Goal: Information Seeking & Learning: Learn about a topic

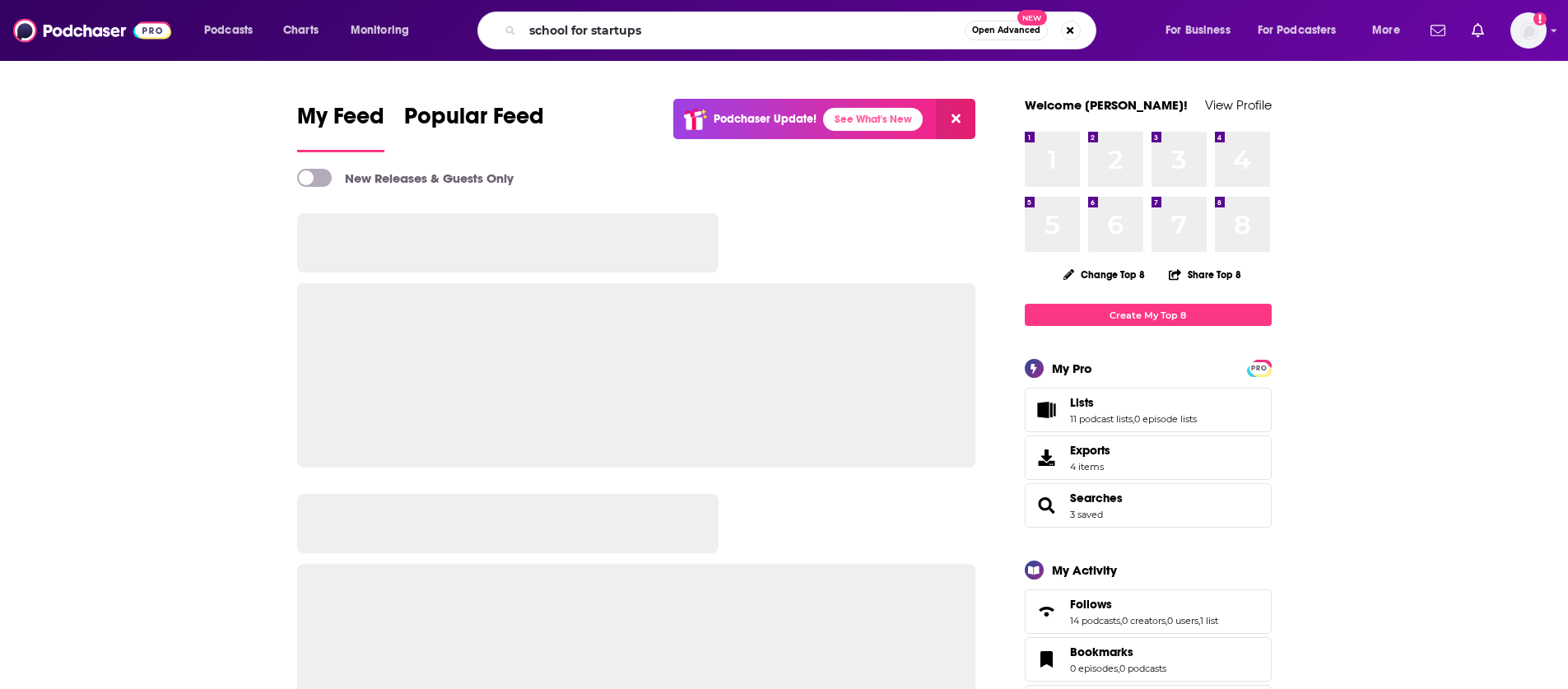
type input "school for startups"
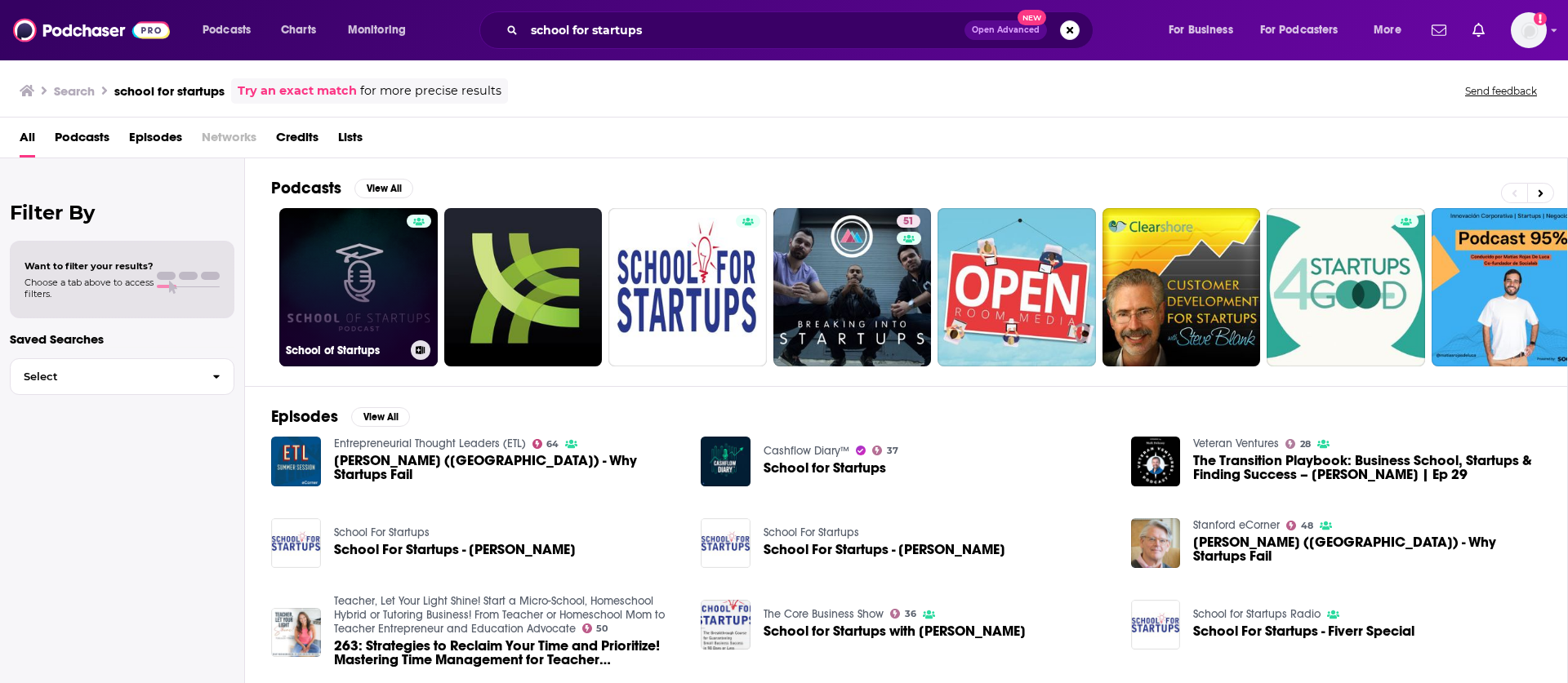
click at [348, 298] on link "School of Startups" at bounding box center [358, 287] width 158 height 158
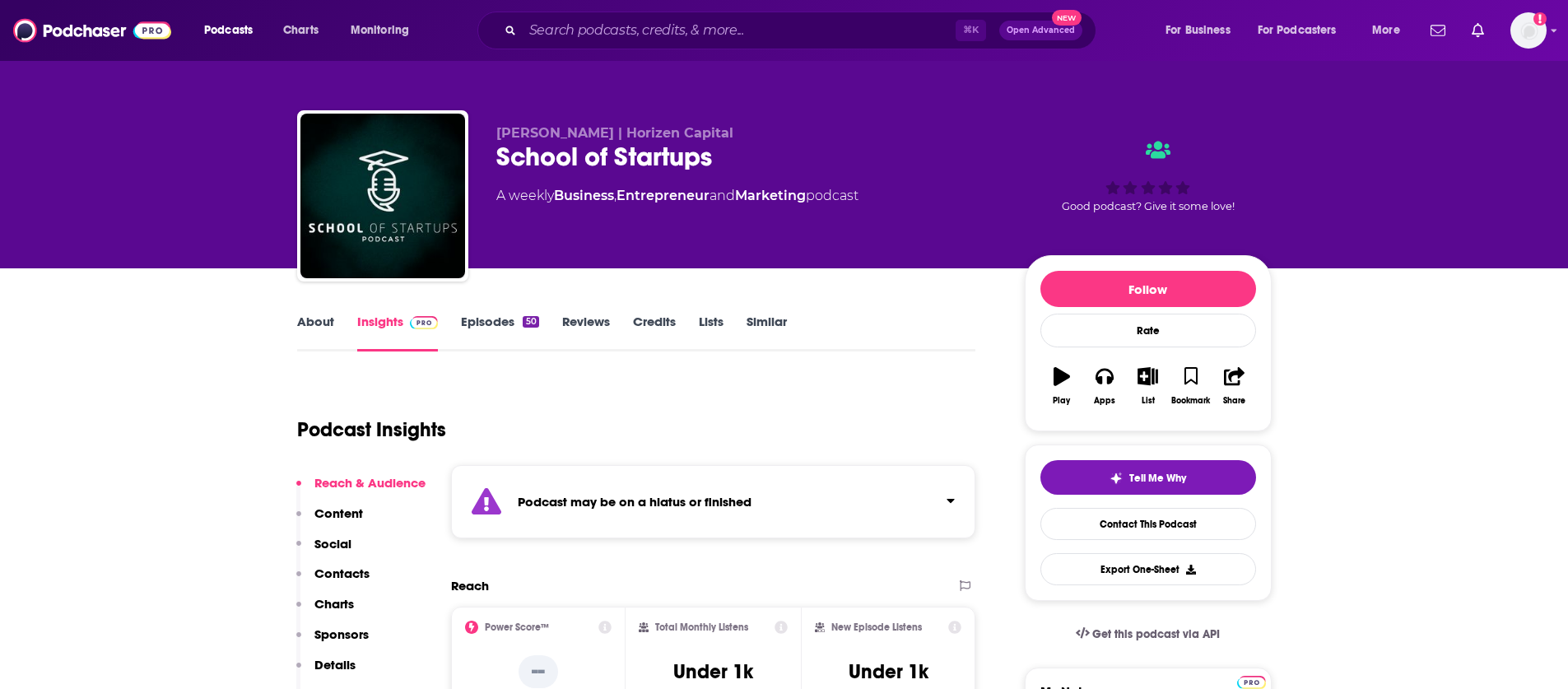
click at [324, 320] on link "About" at bounding box center [315, 332] width 37 height 38
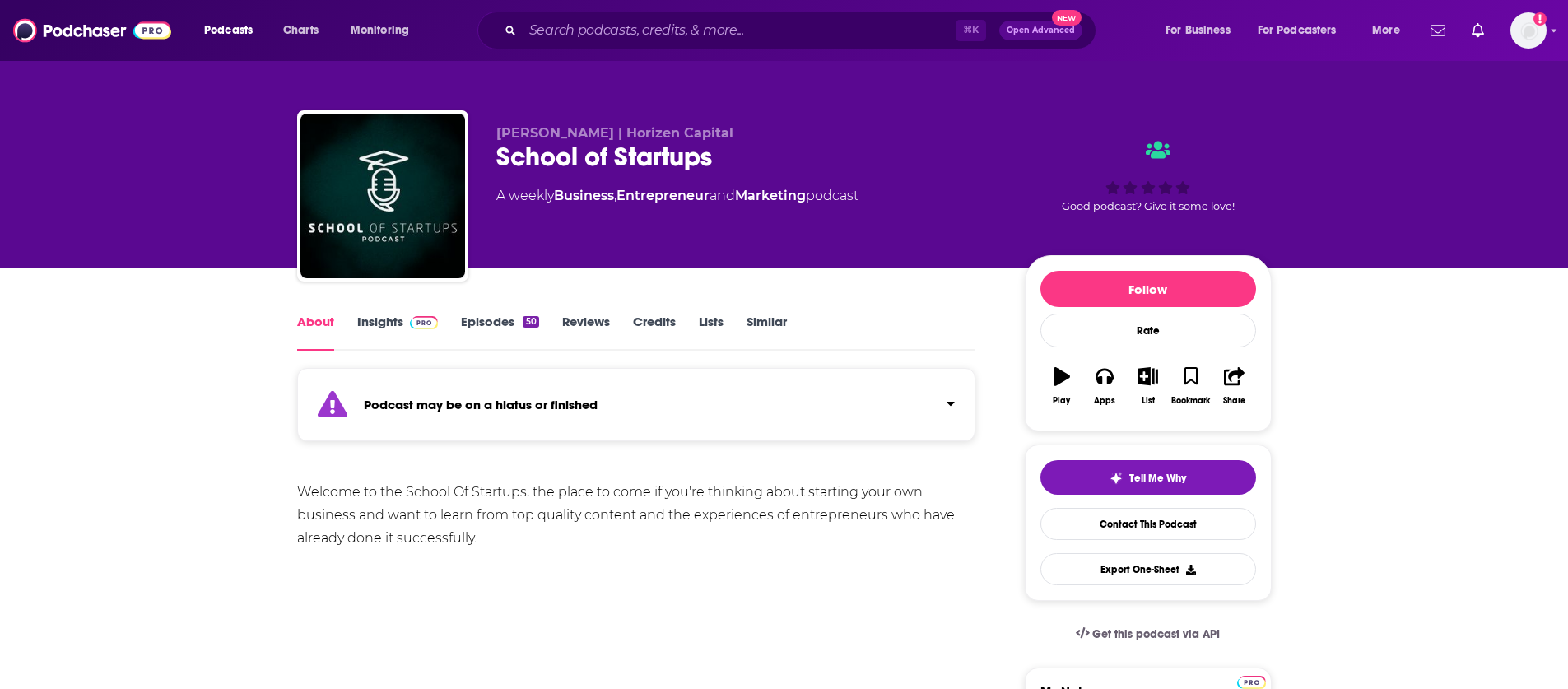
click at [385, 321] on link "Insights" at bounding box center [398, 332] width 81 height 38
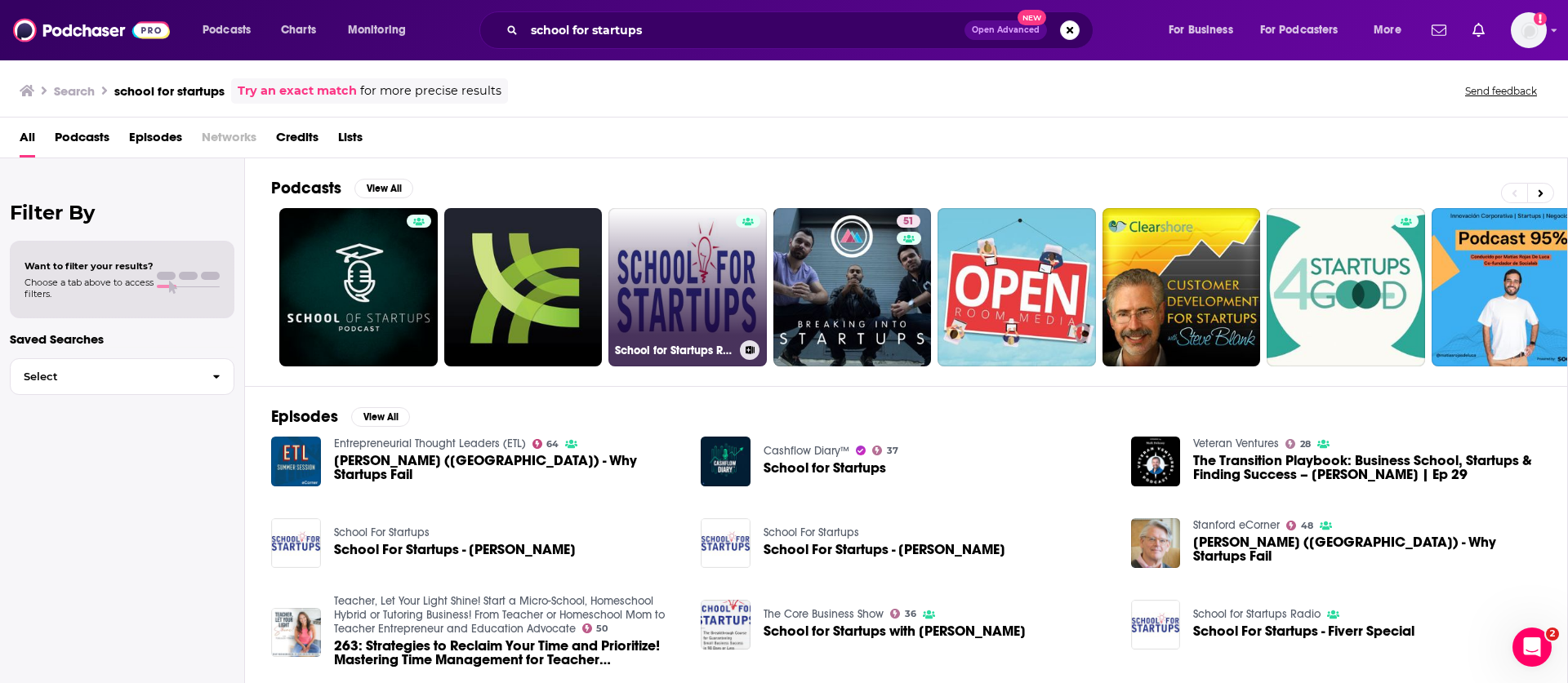
click at [702, 307] on link "School for Startups Radio" at bounding box center [687, 287] width 158 height 158
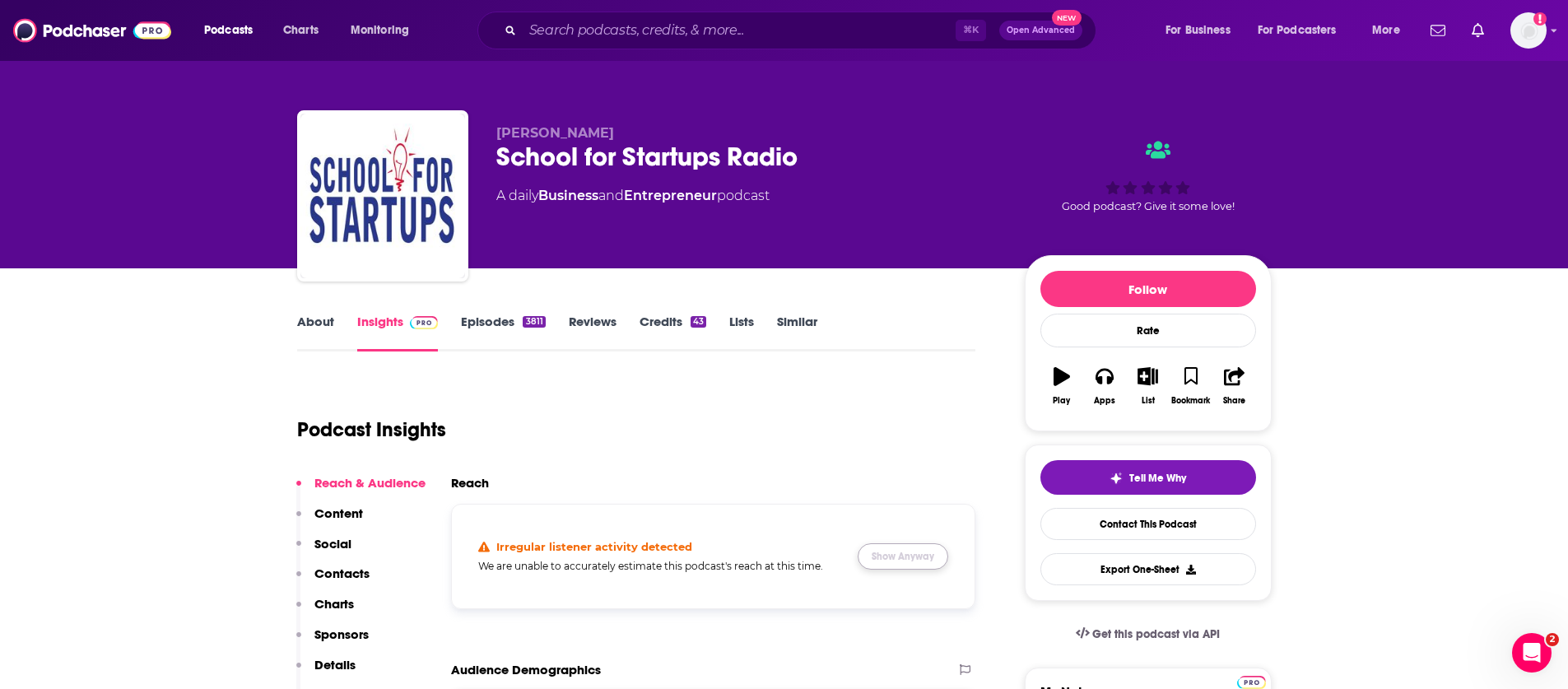
click at [883, 551] on button "Show Anyway" at bounding box center [903, 556] width 91 height 26
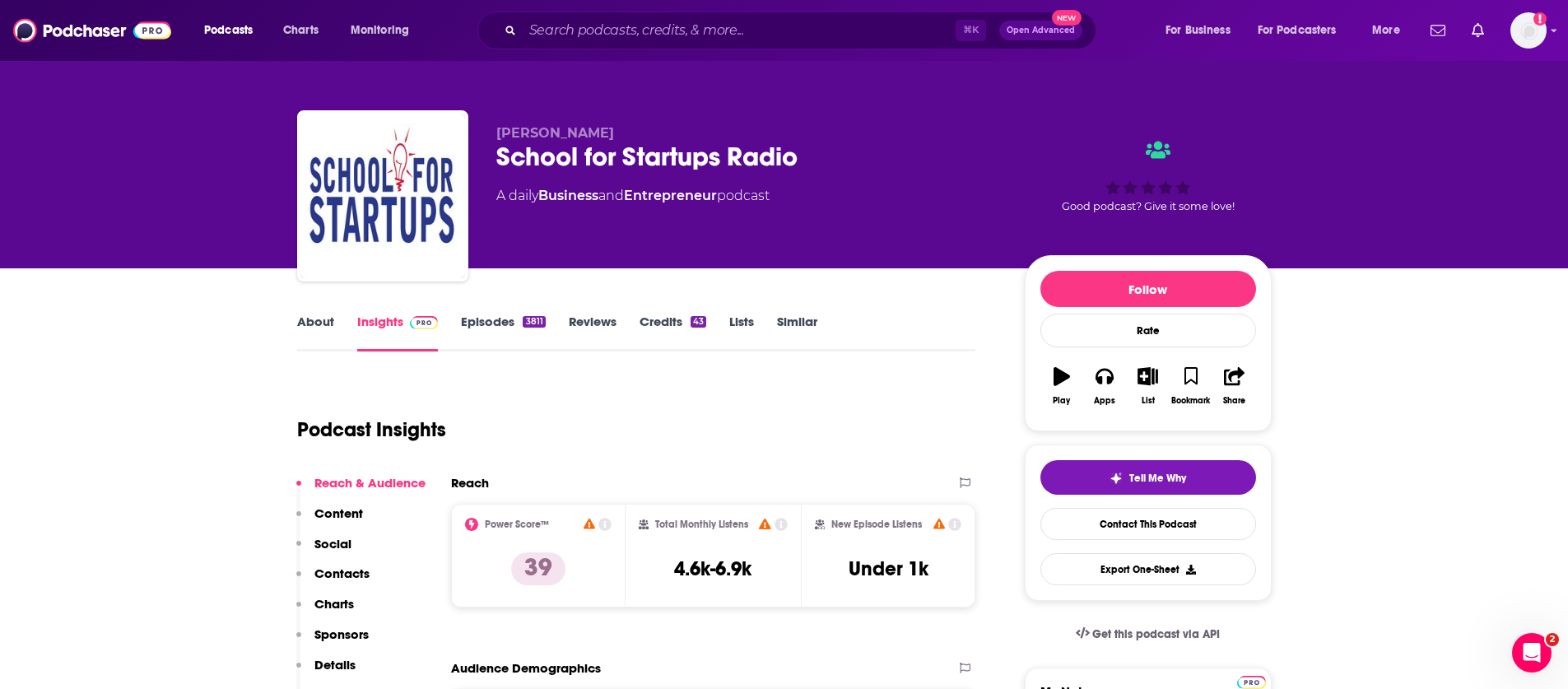
click at [322, 317] on link "About" at bounding box center [315, 332] width 37 height 38
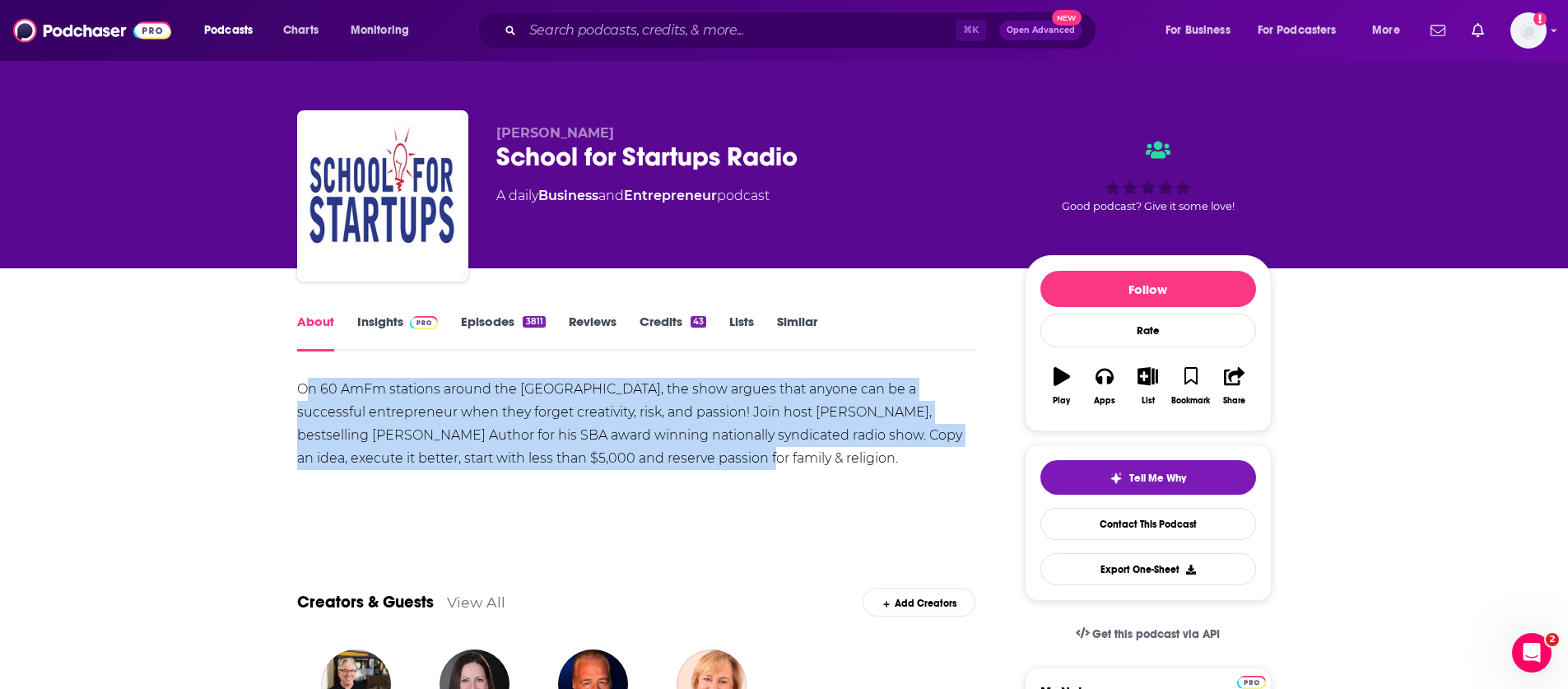
drag, startPoint x: 303, startPoint y: 389, endPoint x: 606, endPoint y: 465, distance: 312.4
click at [606, 465] on div "On 60 AmFm stations around the [GEOGRAPHIC_DATA], the show argues that anyone c…" at bounding box center [636, 424] width 679 height 92
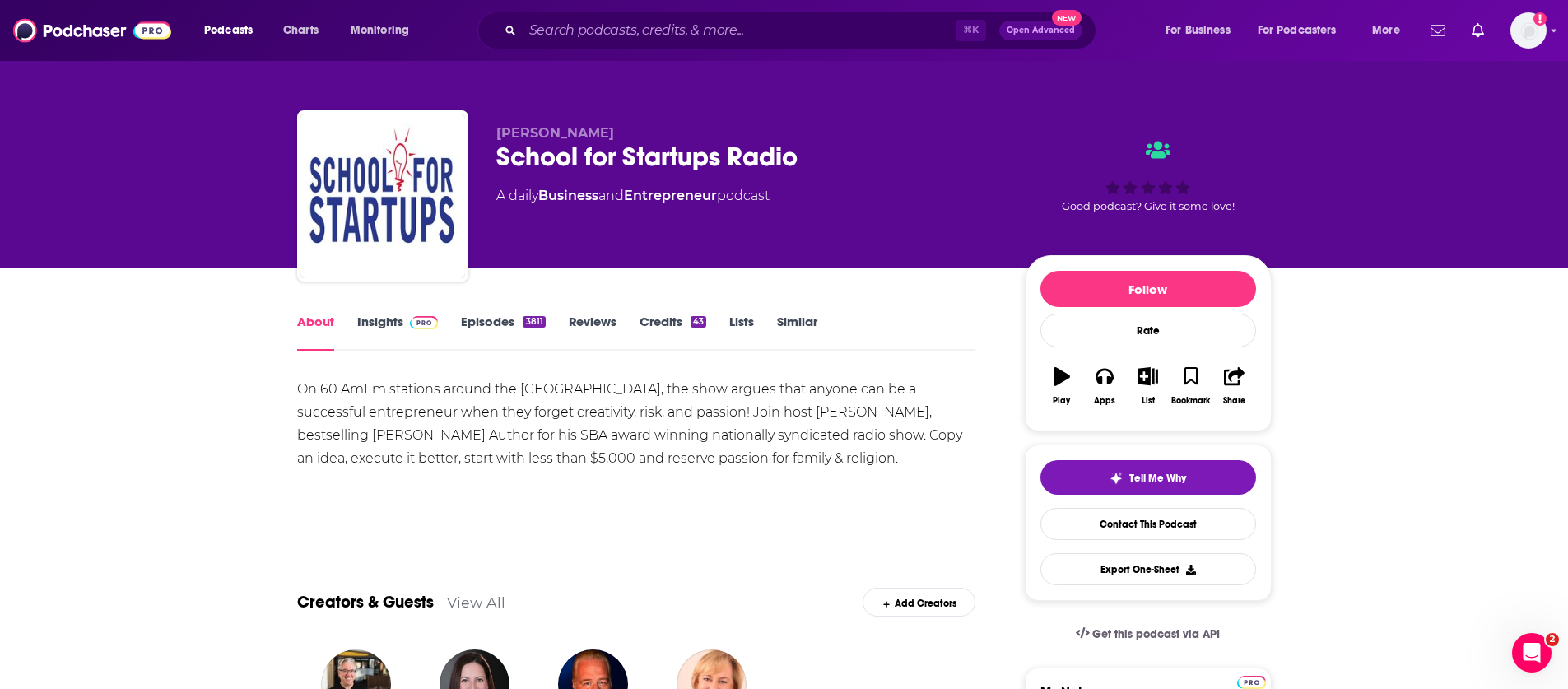
click at [623, 467] on div "On 60 AmFm stations around the [GEOGRAPHIC_DATA], the show argues that anyone c…" at bounding box center [636, 424] width 679 height 92
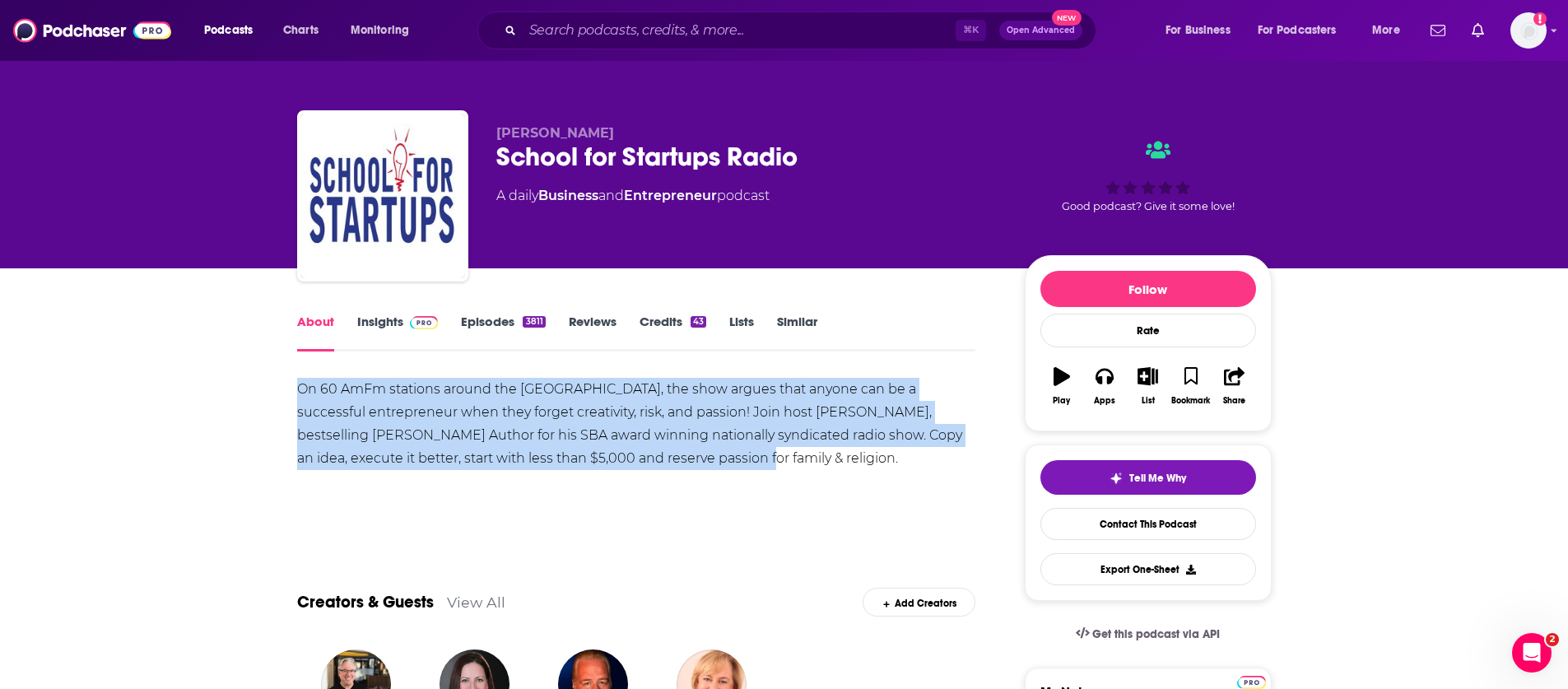
drag, startPoint x: 587, startPoint y: 451, endPoint x: 296, endPoint y: 386, distance: 298.2
copy div "On 60 AmFm stations around the [GEOGRAPHIC_DATA], the show argues that anyone c…"
click at [399, 321] on link "Insights" at bounding box center [398, 332] width 81 height 38
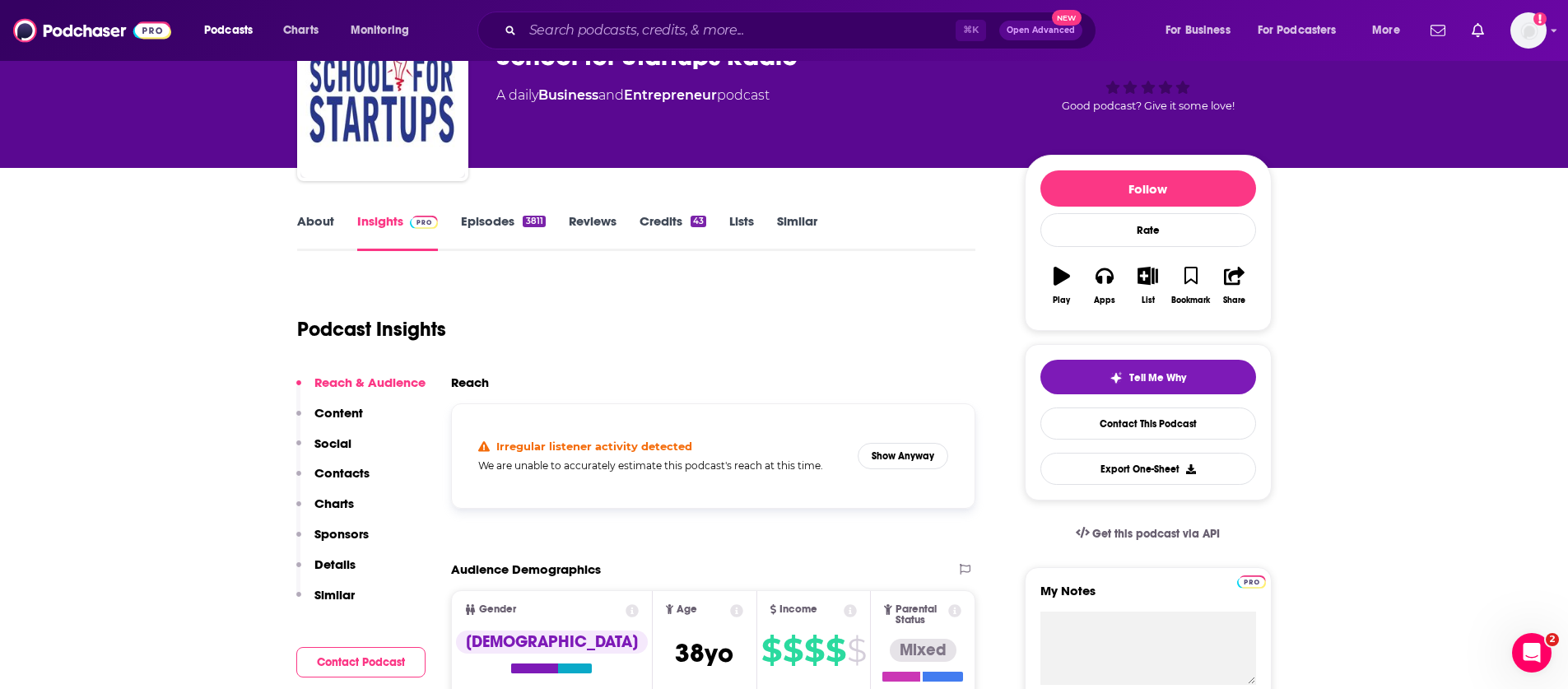
scroll to position [105, 0]
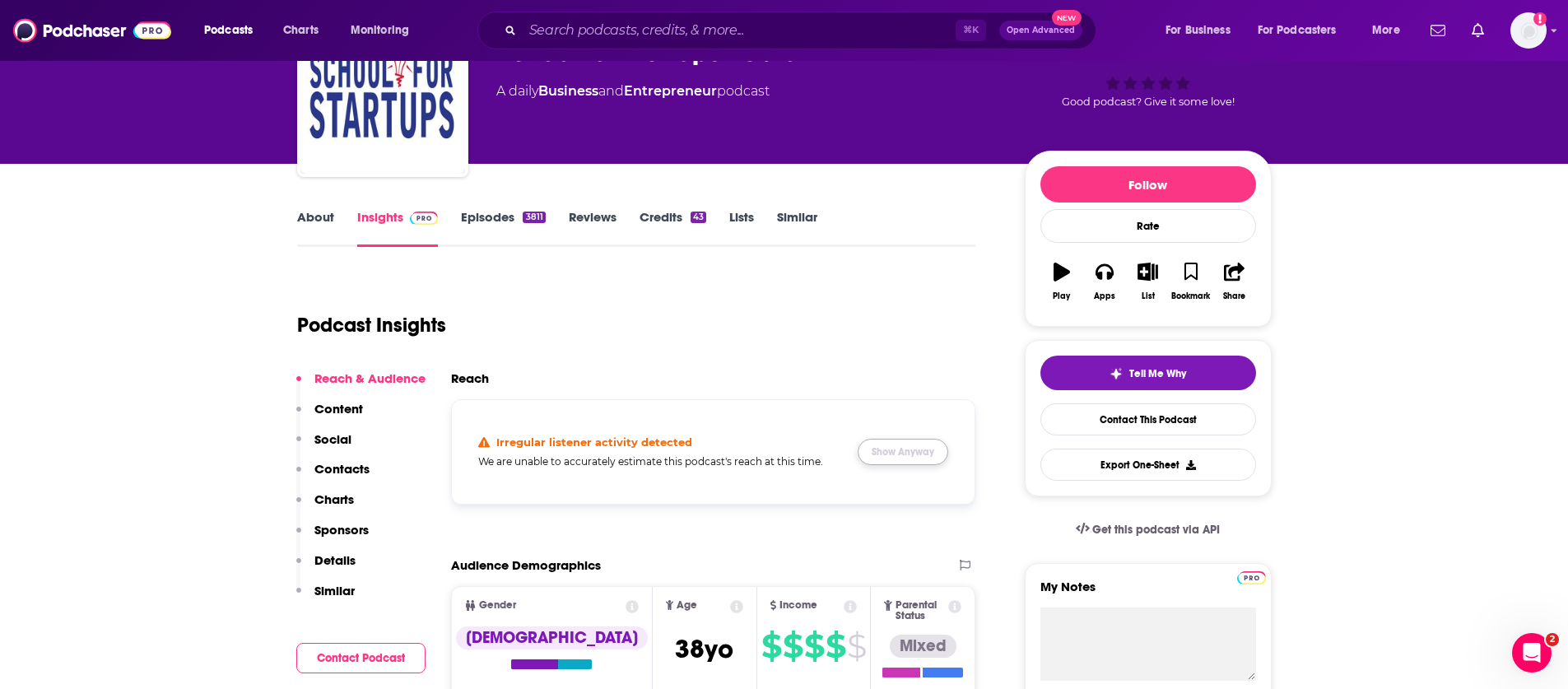
click at [918, 457] on button "Show Anyway" at bounding box center [903, 452] width 91 height 26
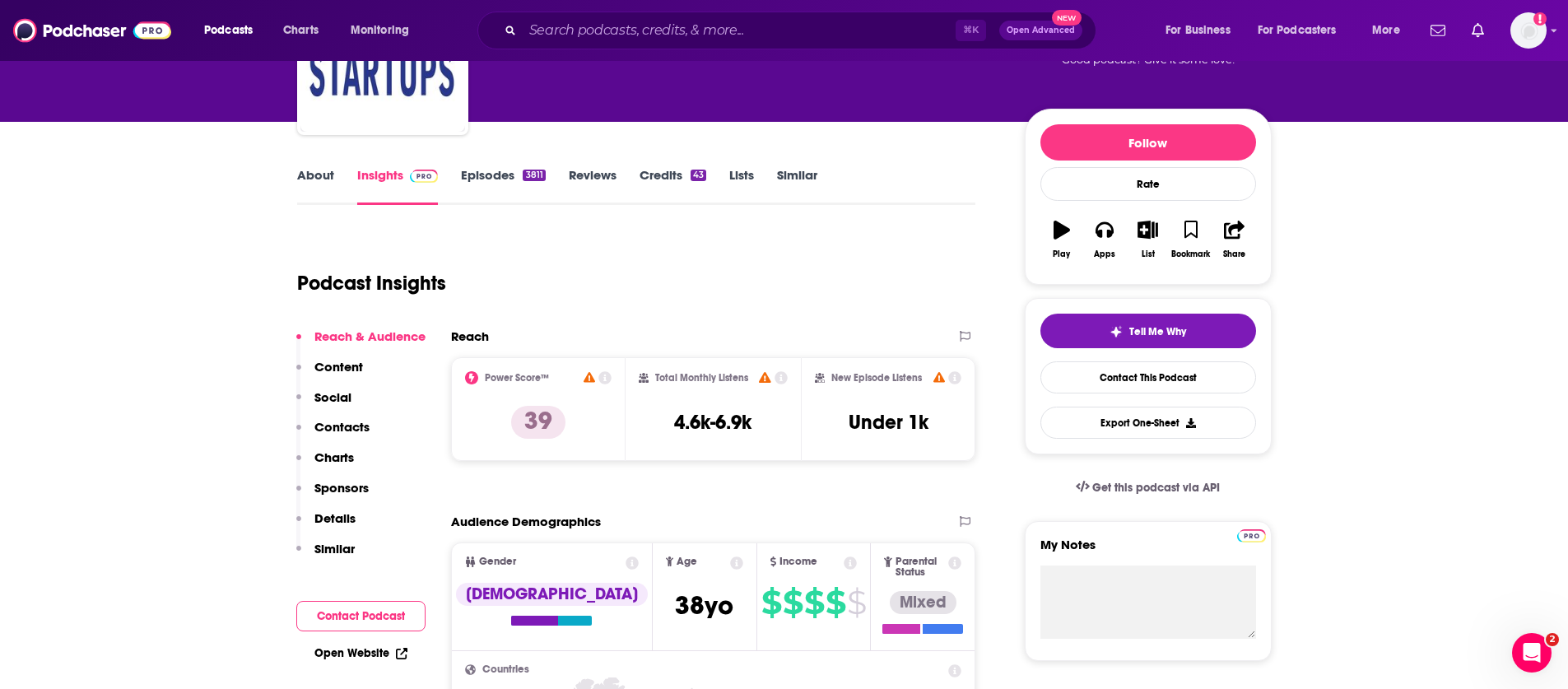
scroll to position [181, 0]
